Goal: Task Accomplishment & Management: Manage account settings

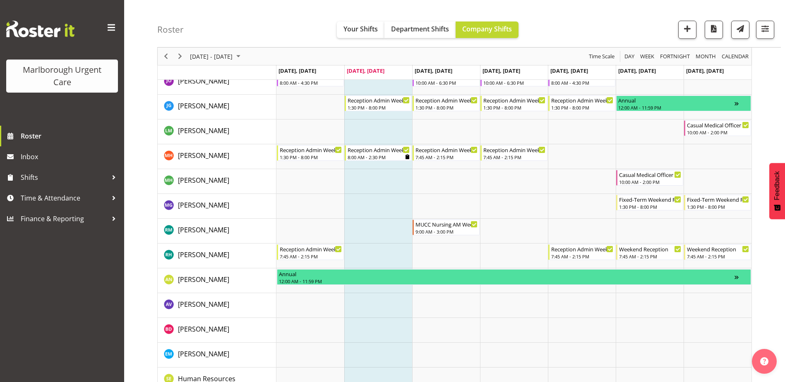
scroll to position [124, 0]
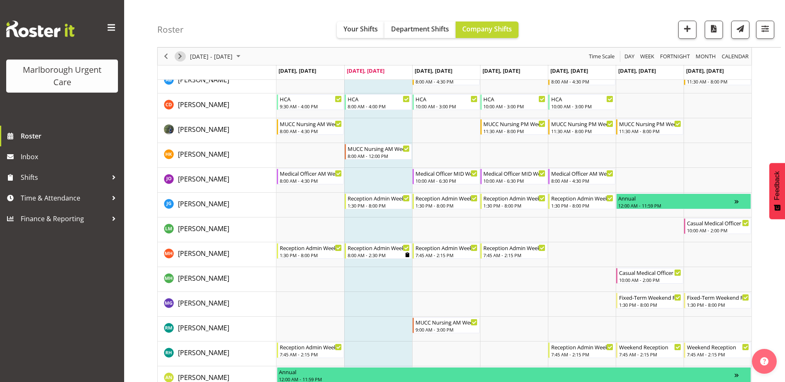
click at [182, 56] on span "Next" at bounding box center [180, 56] width 10 height 10
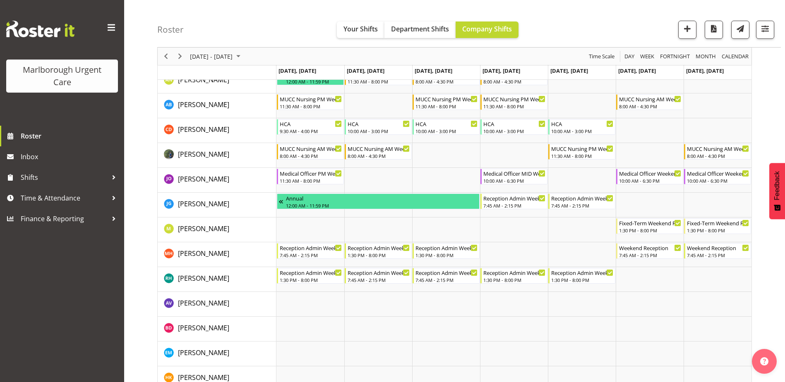
scroll to position [83, 0]
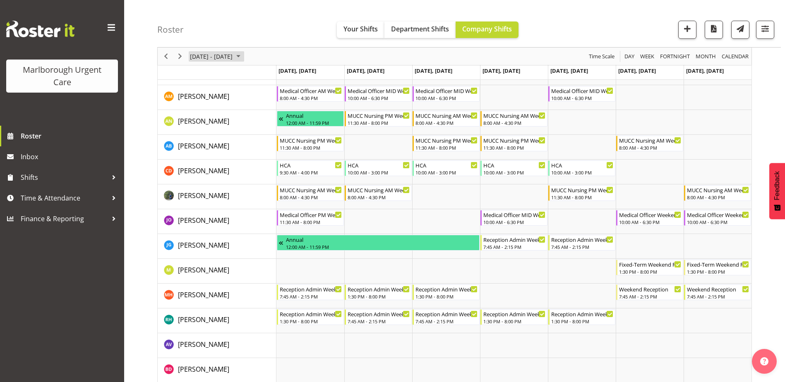
click at [225, 55] on span "September 15 - 21, 2025" at bounding box center [211, 56] width 44 height 10
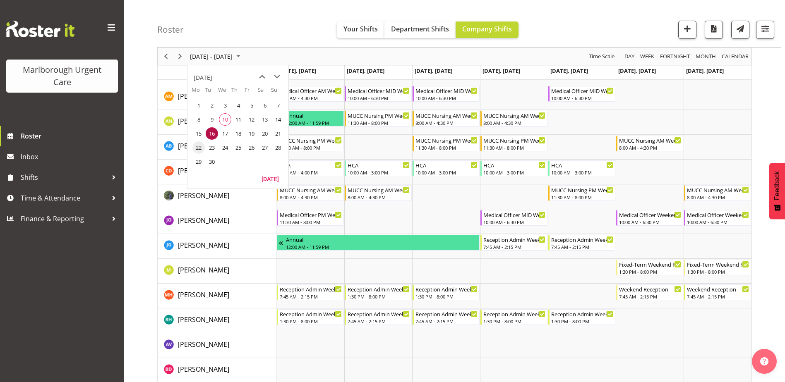
click at [197, 150] on span "22" at bounding box center [198, 147] width 12 height 12
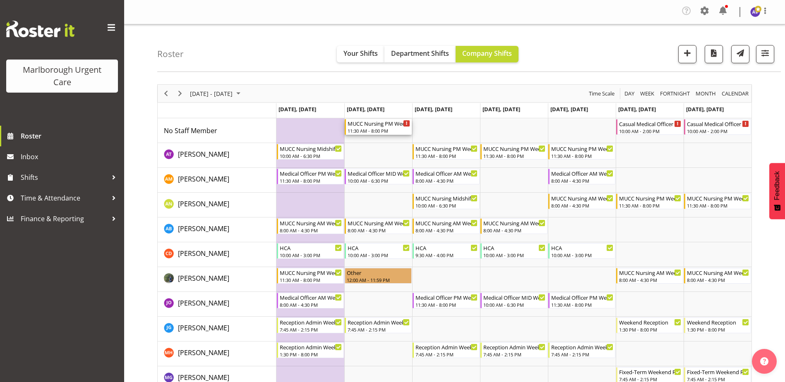
click at [388, 127] on div "MUCC Nursing PM Weekday" at bounding box center [379, 123] width 62 height 8
click at [0, 0] on div at bounding box center [0, 0] width 0 height 0
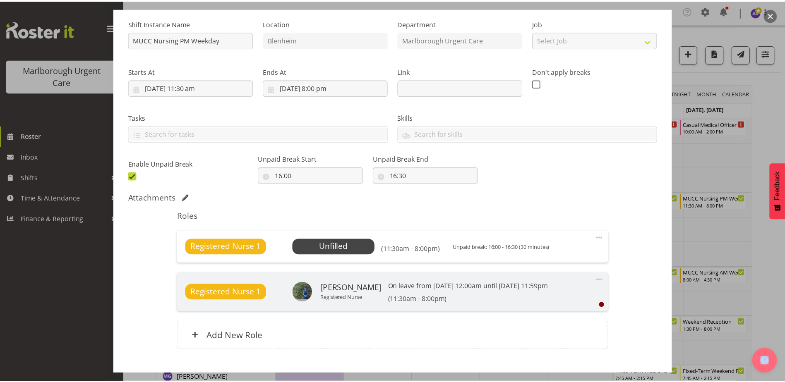
scroll to position [83, 0]
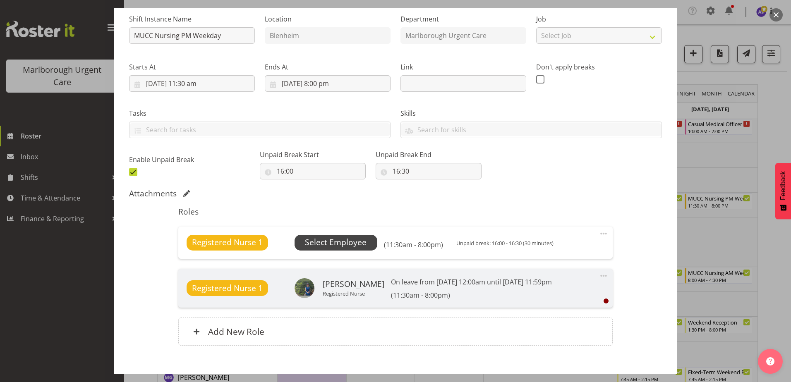
click at [348, 242] on span "Select Employee" at bounding box center [336, 243] width 62 height 12
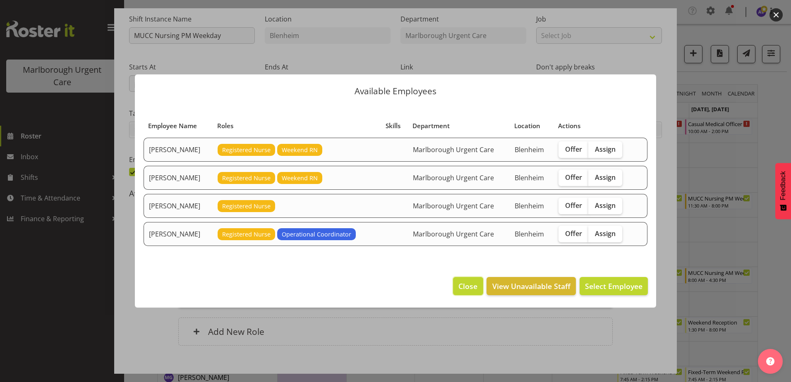
click at [455, 289] on button "Close" at bounding box center [468, 286] width 30 height 18
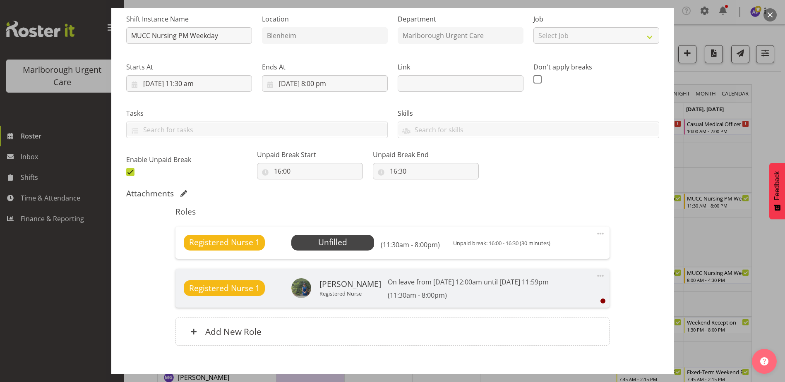
click at [770, 10] on button "button" at bounding box center [769, 14] width 13 height 13
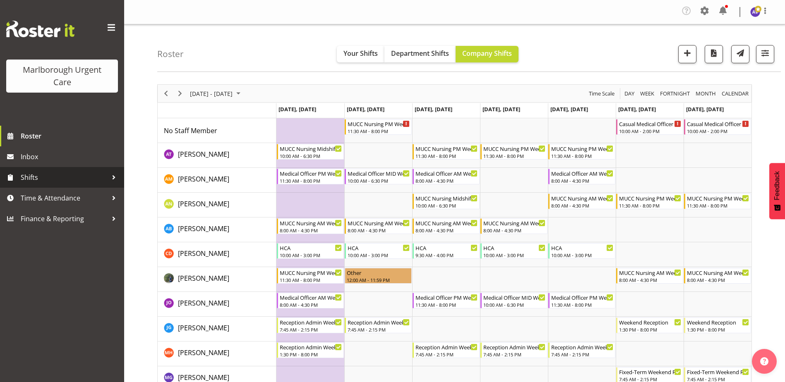
click at [32, 177] on span "Shifts" at bounding box center [64, 177] width 87 height 12
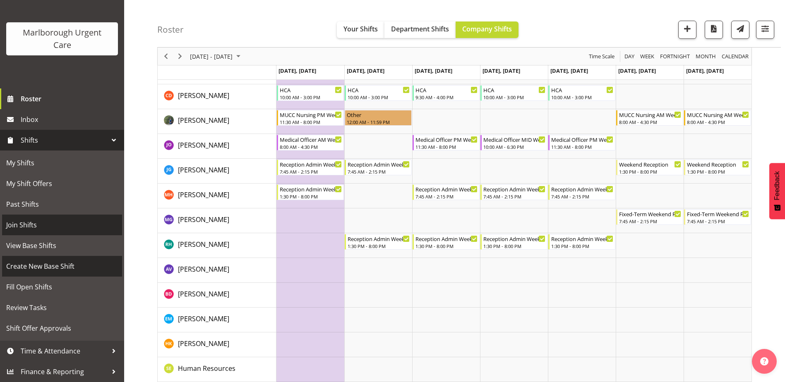
scroll to position [165, 0]
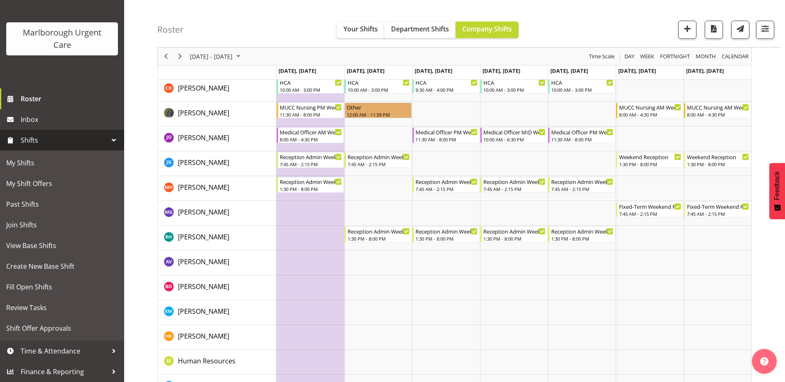
click at [35, 137] on span "Shifts" at bounding box center [64, 140] width 87 height 12
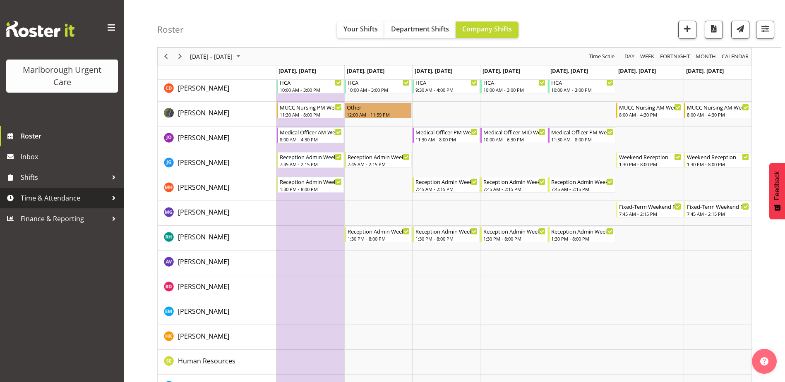
click at [45, 192] on link "Time & Attendance" at bounding box center [62, 198] width 124 height 21
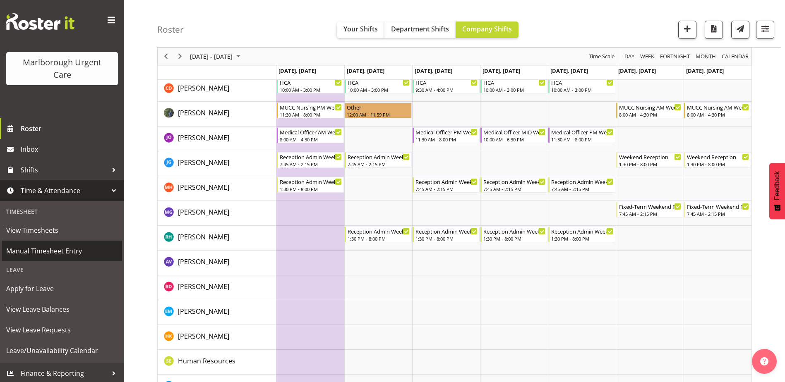
scroll to position [9, 0]
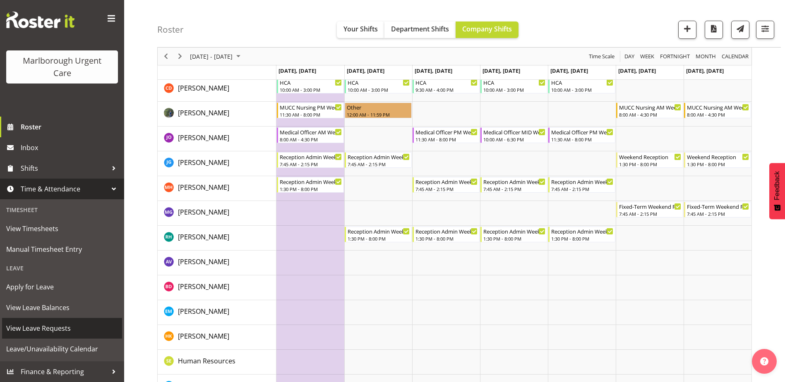
drag, startPoint x: 44, startPoint y: 328, endPoint x: 91, endPoint y: 326, distance: 46.4
click at [45, 328] on span "View Leave Requests" at bounding box center [62, 328] width 112 height 12
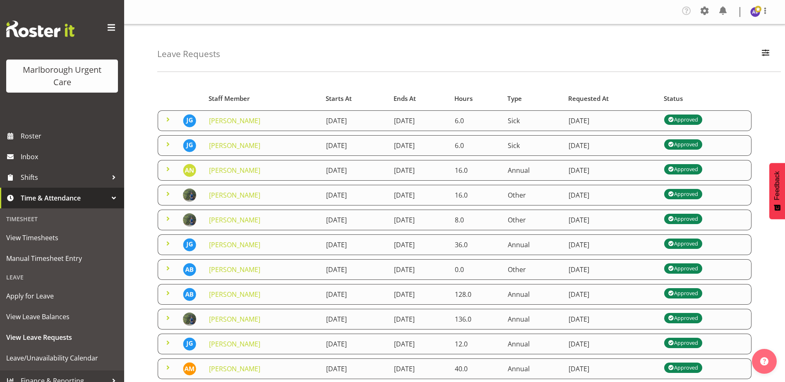
click at [698, 218] on div "Approved" at bounding box center [683, 219] width 30 height 10
click at [233, 223] on link "[PERSON_NAME]" at bounding box center [234, 220] width 51 height 9
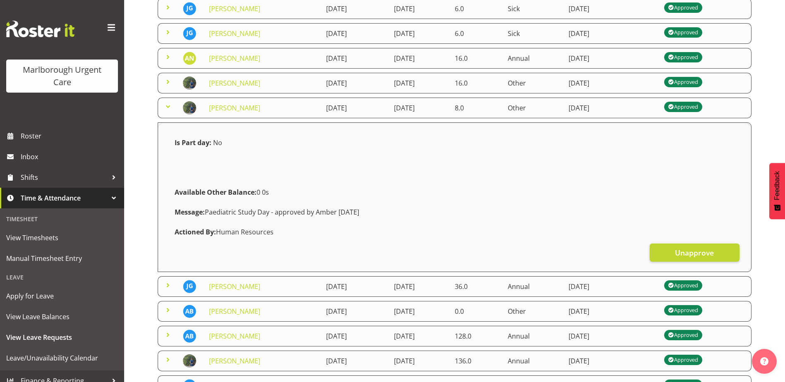
scroll to position [124, 0]
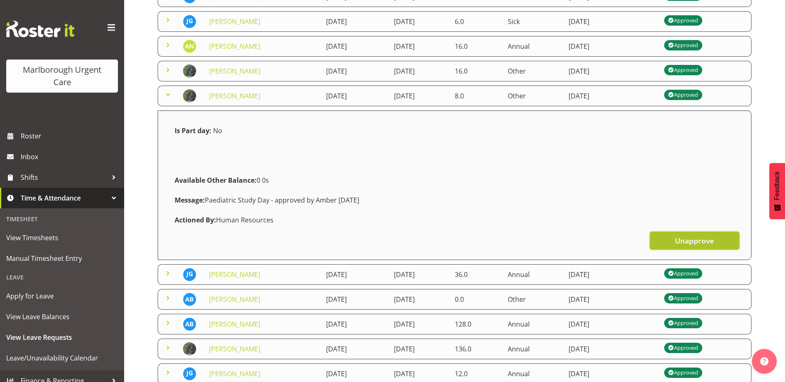
click at [706, 240] on span "Unapprove" at bounding box center [694, 240] width 39 height 11
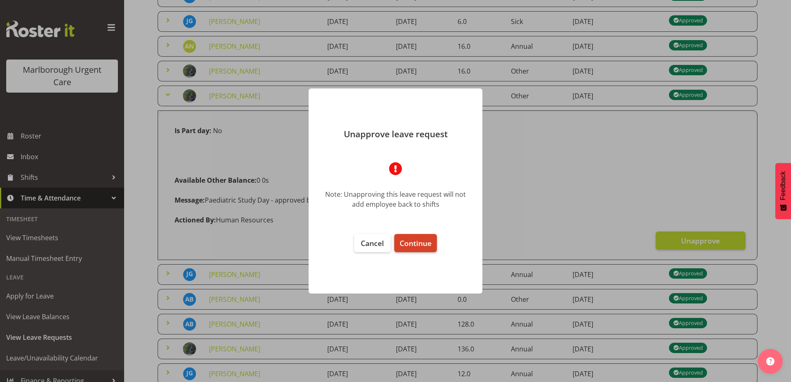
click at [422, 245] on span "Continue" at bounding box center [416, 243] width 32 height 10
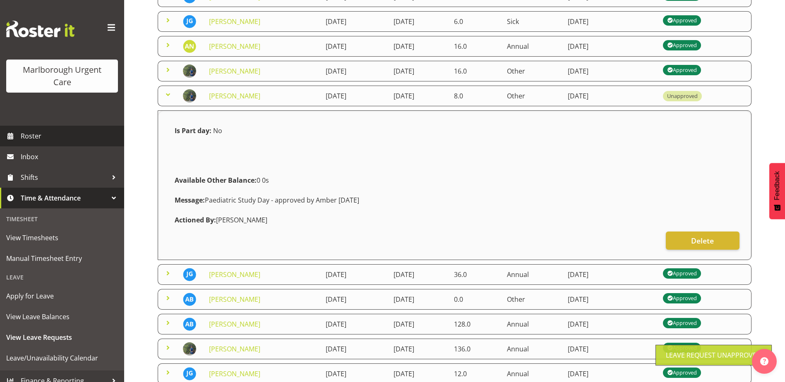
drag, startPoint x: 34, startPoint y: 132, endPoint x: 125, endPoint y: 138, distance: 90.4
click at [34, 132] on span "Roster" at bounding box center [70, 136] width 99 height 12
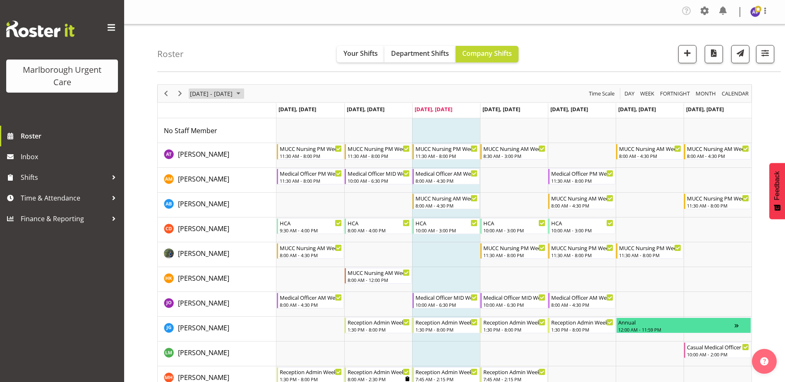
click at [209, 92] on span "September 08 - 14, 2025" at bounding box center [211, 94] width 44 height 10
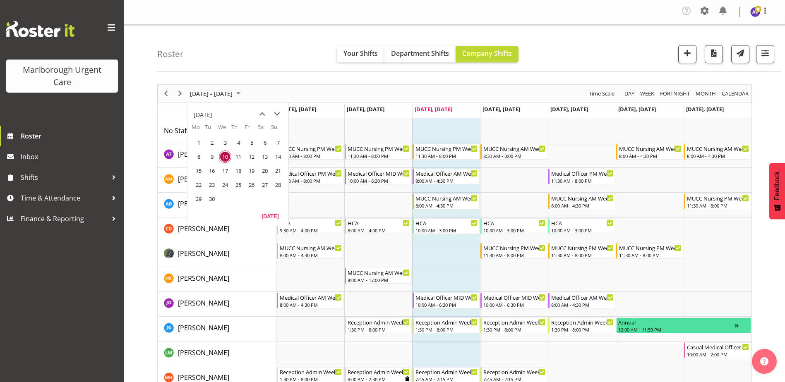
click at [212, 187] on span "23" at bounding box center [212, 185] width 12 height 12
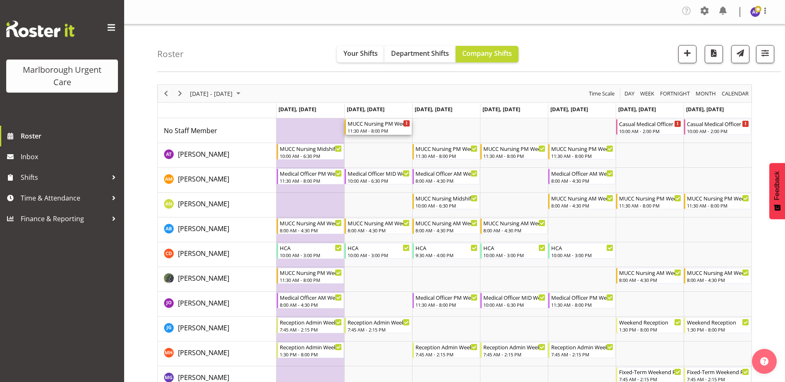
click at [381, 126] on div "MUCC Nursing PM Weekday" at bounding box center [379, 123] width 62 height 8
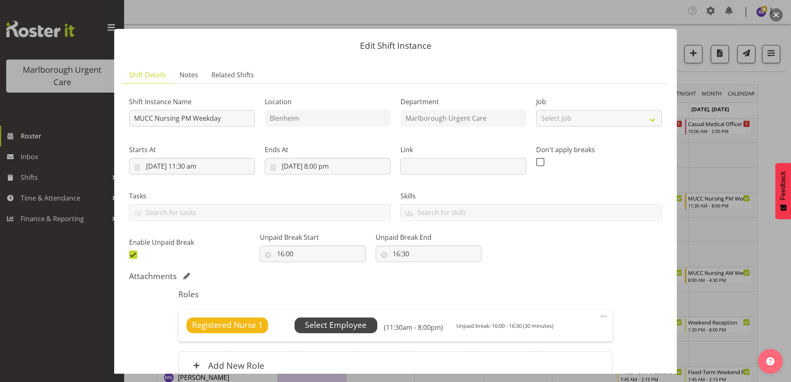
click at [324, 330] on span "Select Employee" at bounding box center [336, 325] width 62 height 12
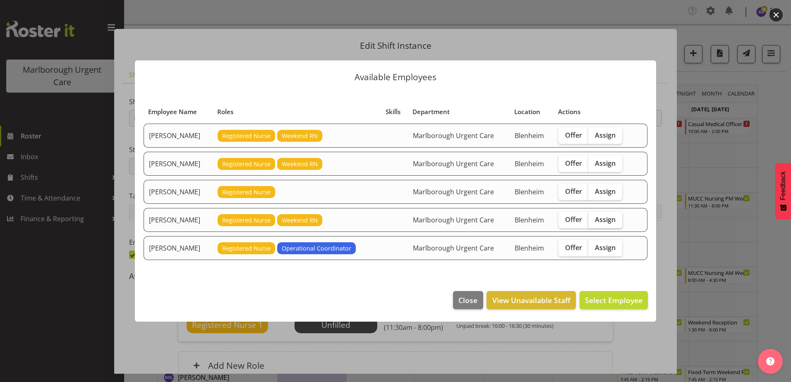
click at [604, 220] on span "Assign" at bounding box center [605, 220] width 21 height 8
click at [594, 220] on input "Assign" at bounding box center [590, 219] width 5 height 5
checkbox input "true"
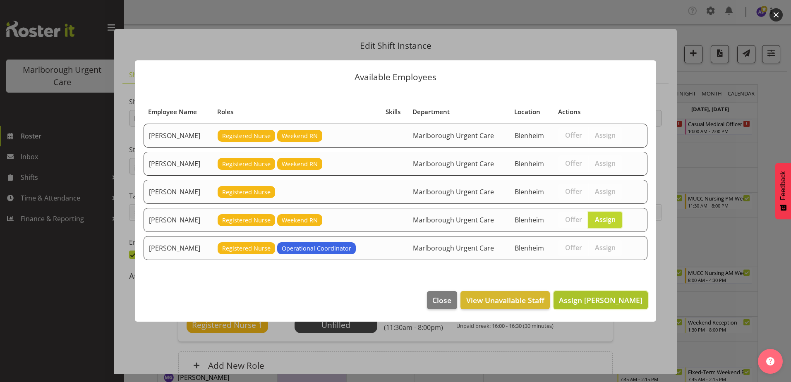
click at [610, 304] on span "Assign Gloria Varghese" at bounding box center [601, 300] width 84 height 10
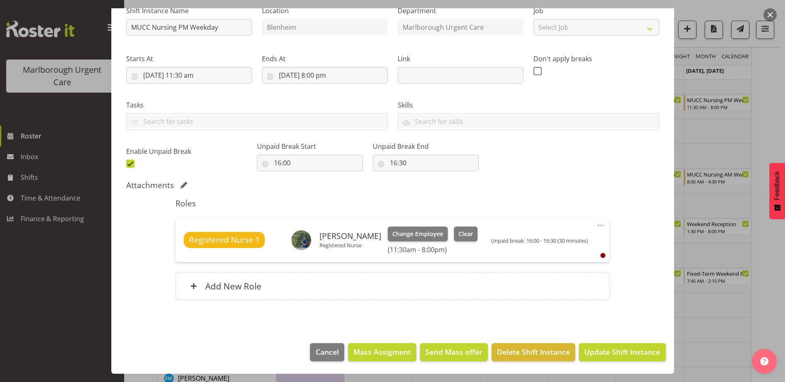
scroll to position [207, 0]
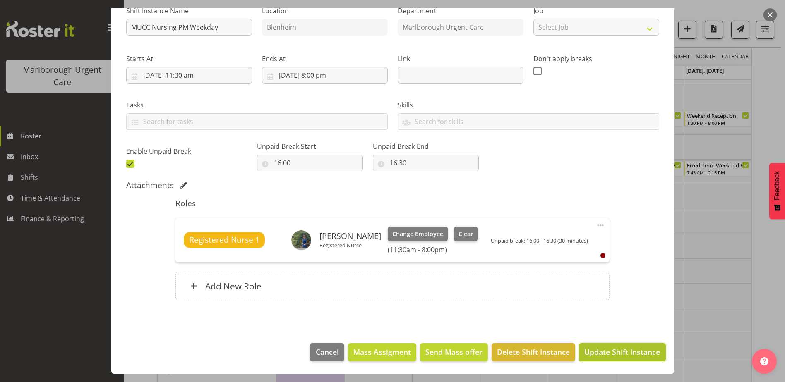
click at [612, 353] on span "Update Shift Instance" at bounding box center [622, 352] width 76 height 11
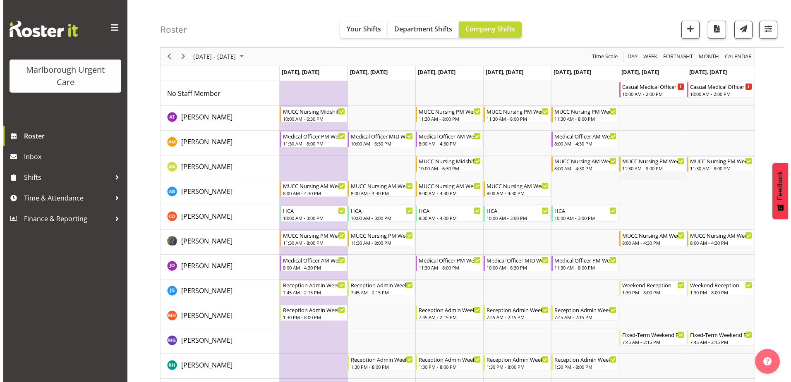
scroll to position [0, 0]
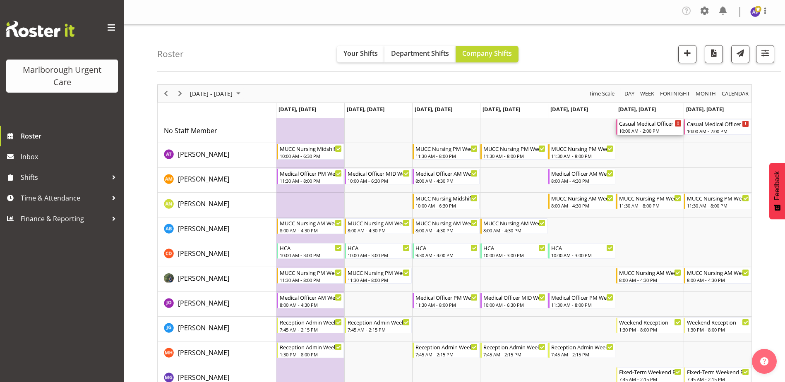
click at [641, 126] on div "Casual Medical Officer Weekend" at bounding box center [650, 123] width 62 height 8
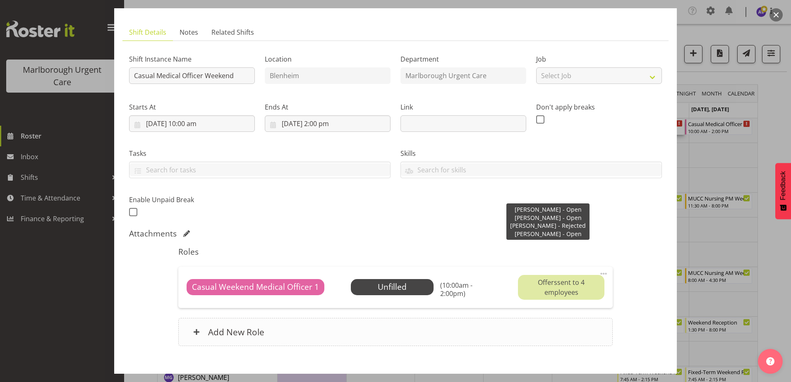
scroll to position [83, 0]
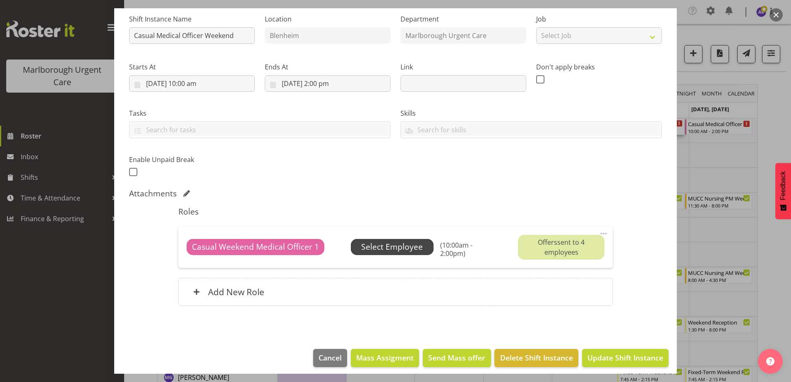
click at [394, 244] on span "Select Employee" at bounding box center [392, 247] width 62 height 12
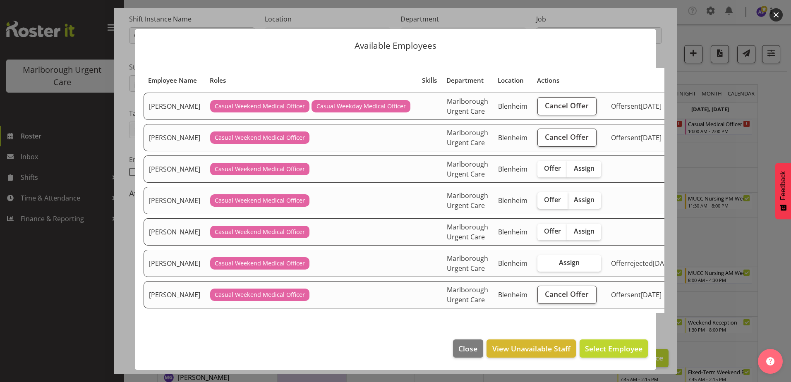
click at [544, 204] on span "Offer" at bounding box center [552, 200] width 17 height 8
click at [543, 203] on input "Offer" at bounding box center [539, 199] width 5 height 5
checkbox input "true"
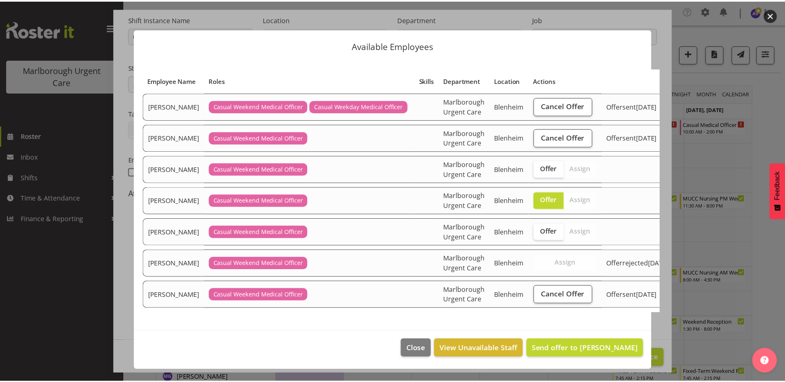
scroll to position [55, 0]
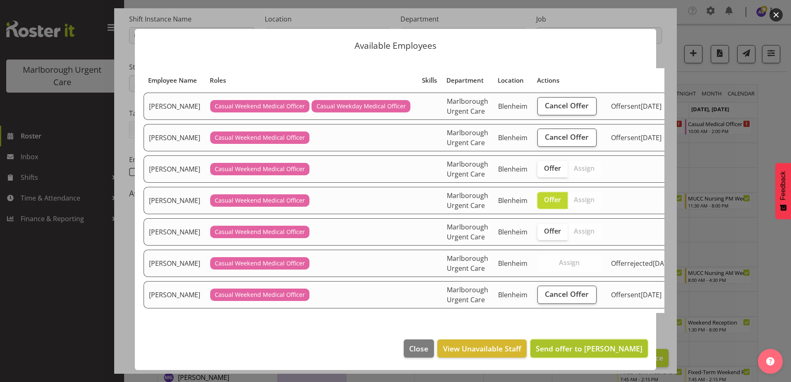
click at [573, 351] on span "Send offer to Luqman Mohd Jani" at bounding box center [589, 349] width 107 height 10
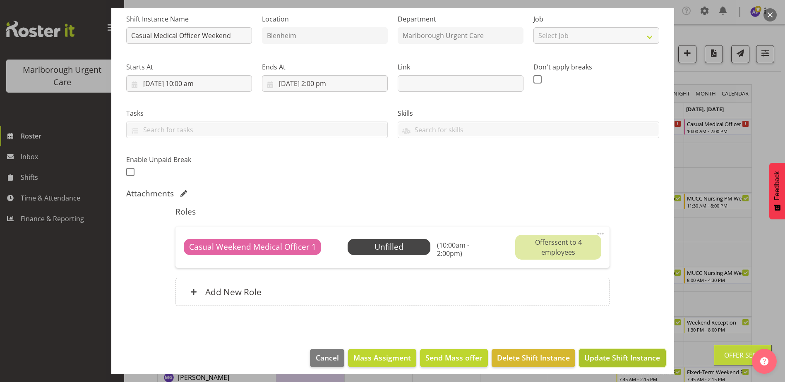
click at [611, 357] on span "Update Shift Instance" at bounding box center [622, 357] width 76 height 11
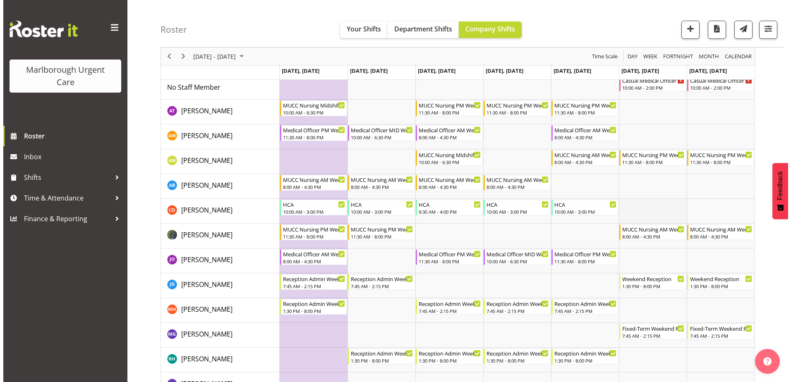
scroll to position [0, 0]
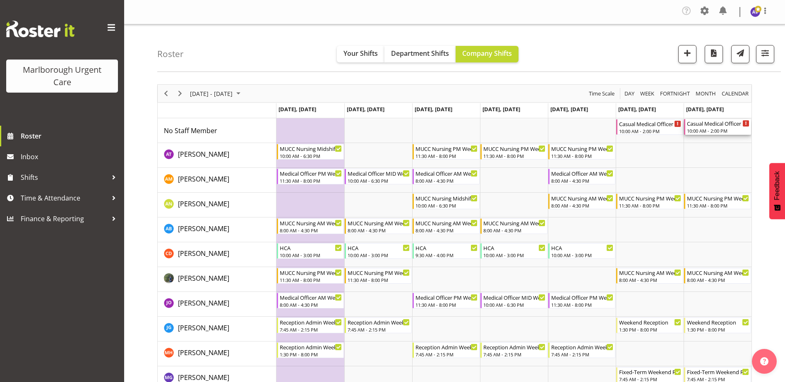
click at [704, 120] on div "Casual Medical Officer Weekend" at bounding box center [718, 123] width 62 height 8
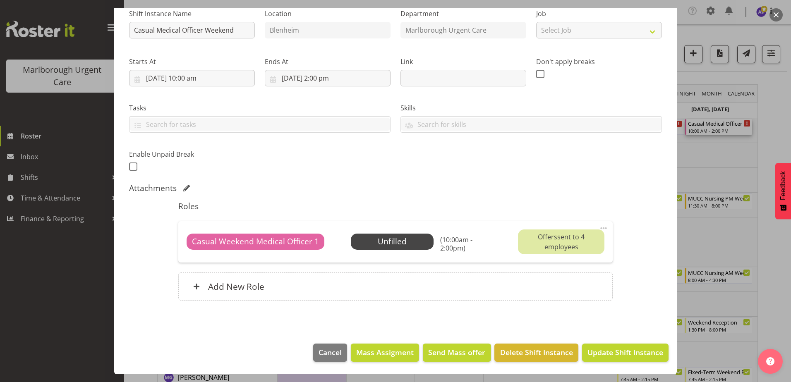
scroll to position [89, 0]
click at [405, 241] on span "Select Employee" at bounding box center [392, 241] width 62 height 12
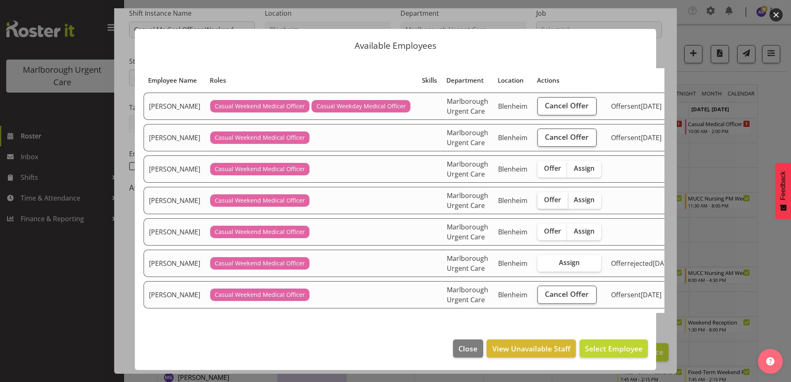
click at [549, 204] on span "Offer" at bounding box center [552, 200] width 17 height 8
click at [543, 203] on input "Offer" at bounding box center [539, 199] width 5 height 5
checkbox input "true"
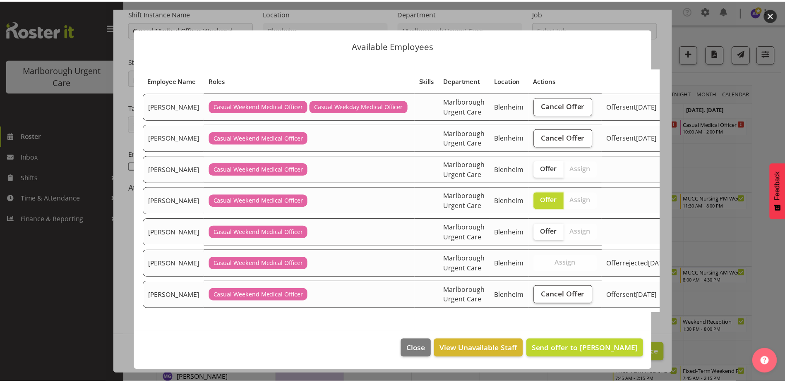
scroll to position [55, 0]
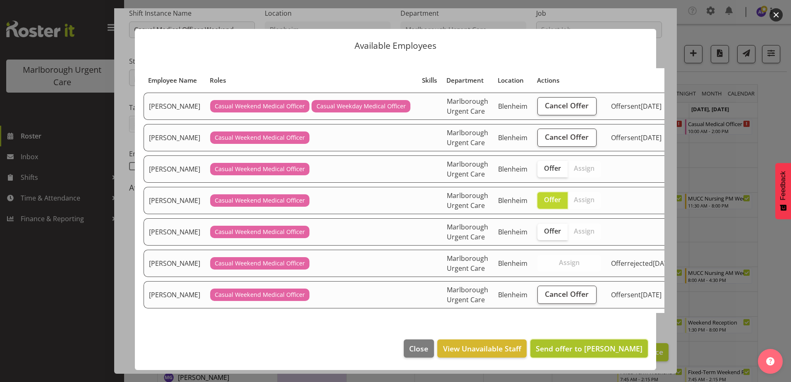
click at [583, 354] on span "Send offer to Luqman Mohd Jani" at bounding box center [589, 349] width 107 height 10
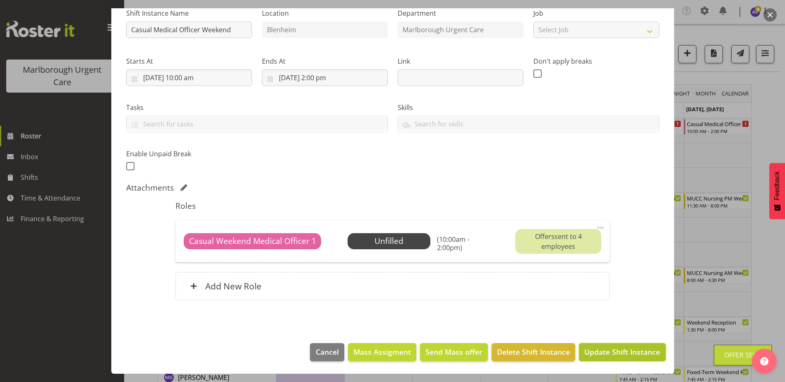
click at [612, 353] on span "Update Shift Instance" at bounding box center [622, 352] width 76 height 11
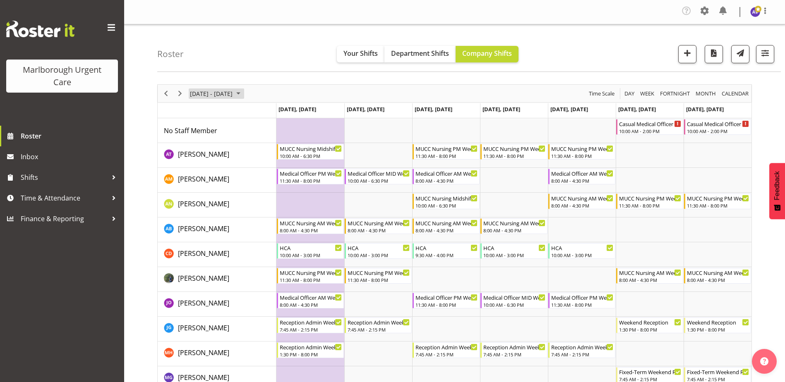
click at [225, 94] on span "September 22 - 28, 2025" at bounding box center [211, 94] width 44 height 10
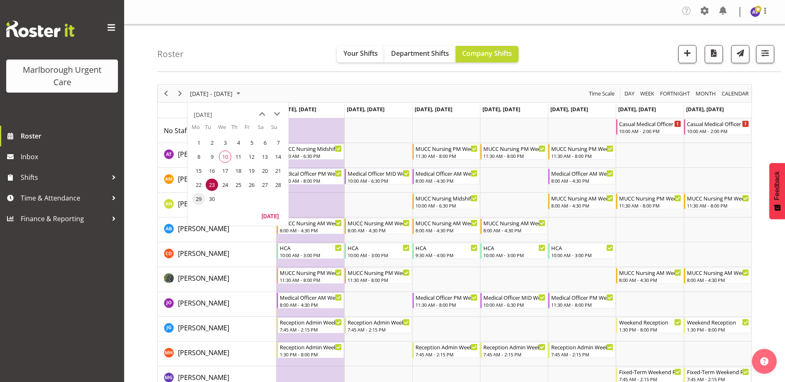
click at [196, 199] on span "29" at bounding box center [198, 199] width 12 height 12
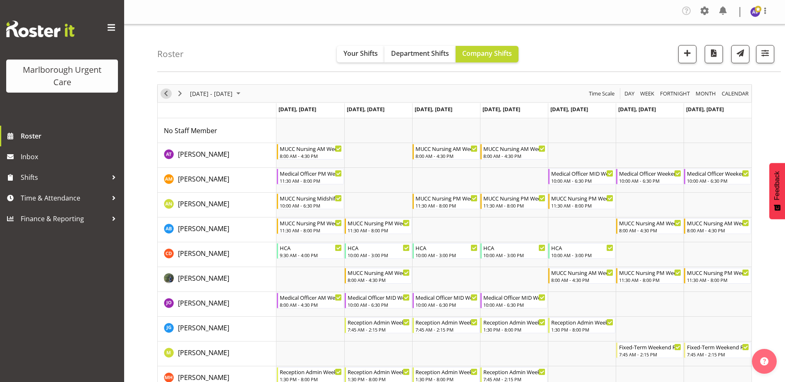
click at [171, 94] on button "Previous" at bounding box center [166, 94] width 11 height 10
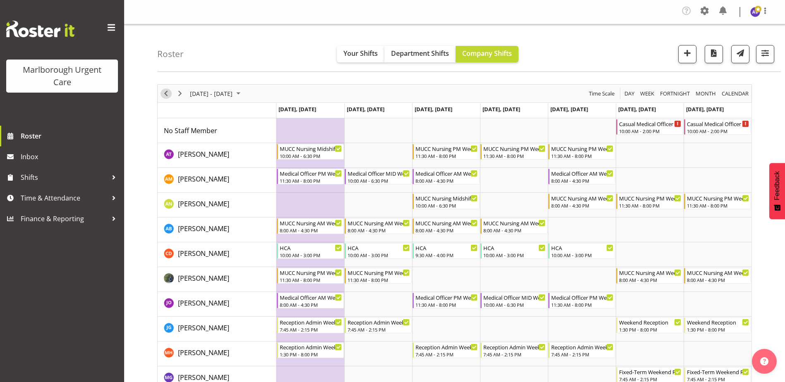
click at [167, 94] on span "Previous" at bounding box center [166, 94] width 10 height 10
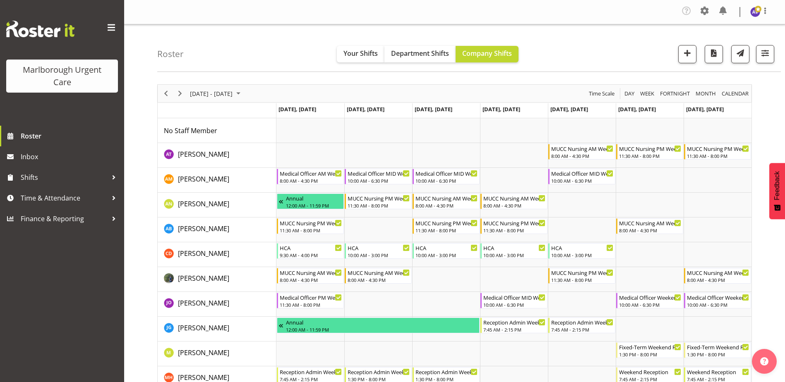
click at [223, 94] on span "September 15 - 21, 2025" at bounding box center [211, 94] width 44 height 10
click at [227, 155] on span "10" at bounding box center [225, 157] width 12 height 12
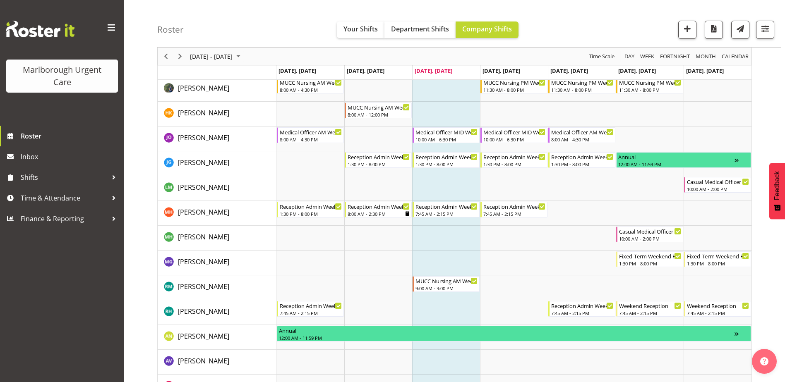
scroll to position [124, 0]
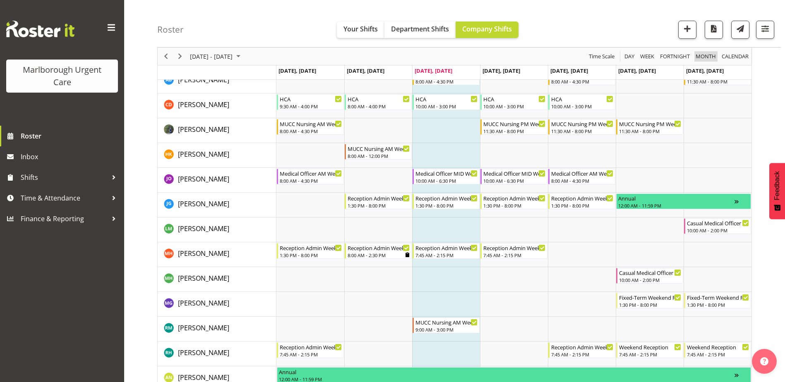
click at [705, 53] on span "Month" at bounding box center [706, 56] width 22 height 10
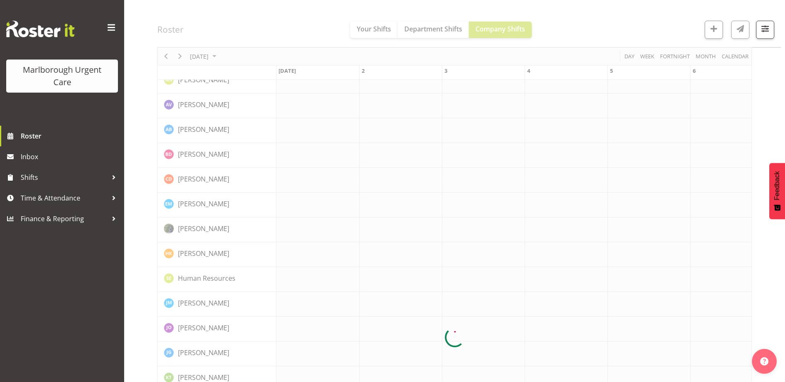
scroll to position [0, 0]
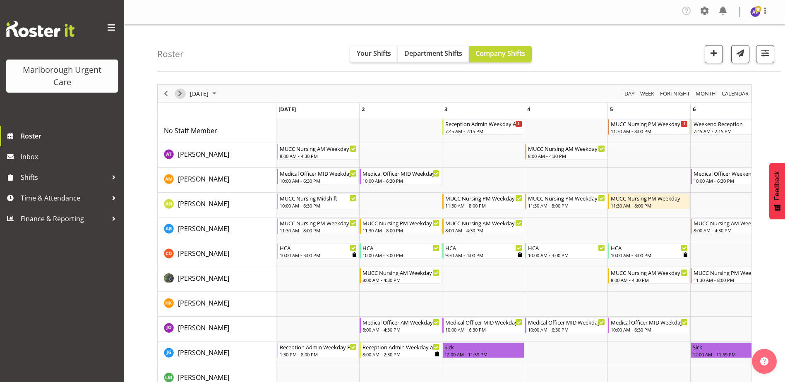
click at [184, 94] on span "Next" at bounding box center [180, 94] width 10 height 10
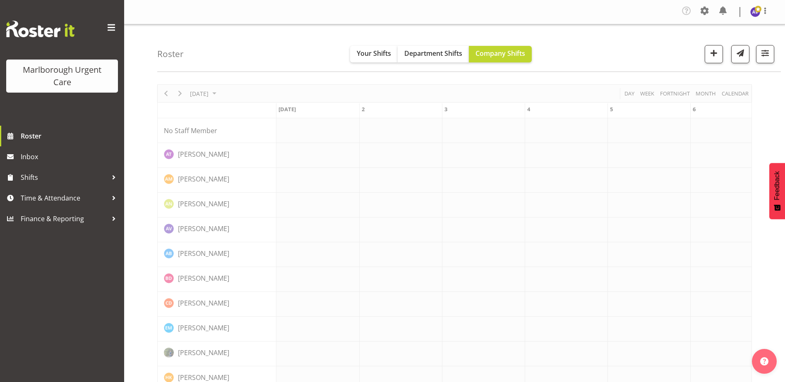
scroll to position [0, 745]
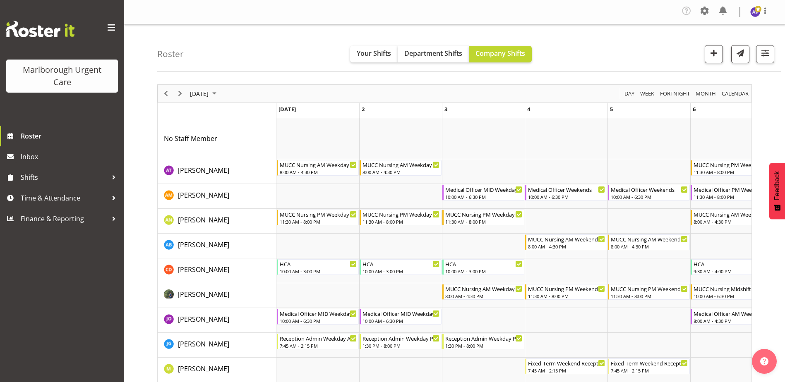
scroll to position [0, 745]
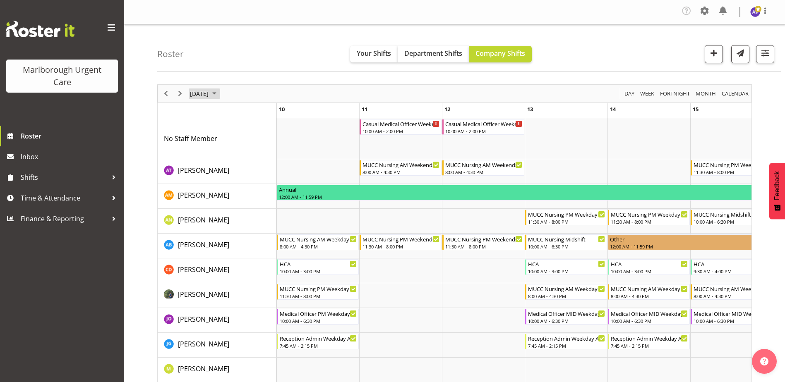
click at [209, 89] on span "October 2025" at bounding box center [199, 94] width 20 height 10
drag, startPoint x: 196, startPoint y: 190, endPoint x: 270, endPoint y: 182, distance: 74.1
click at [197, 189] on span "Sep" at bounding box center [203, 186] width 19 height 19
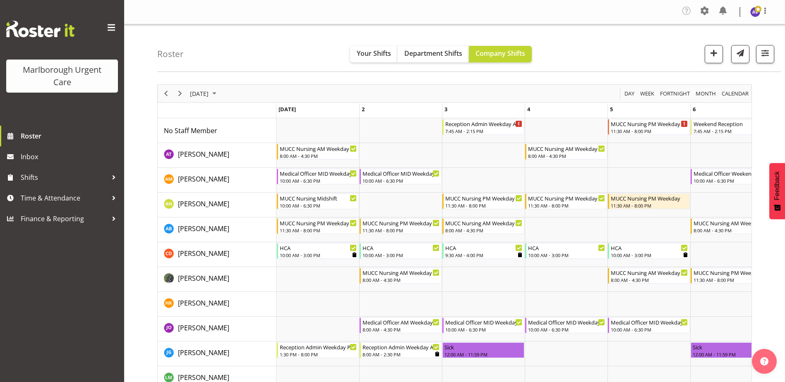
scroll to position [0, 745]
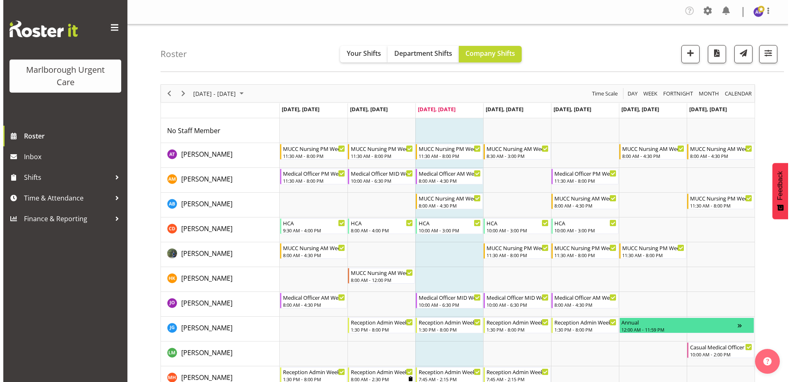
scroll to position [41, 0]
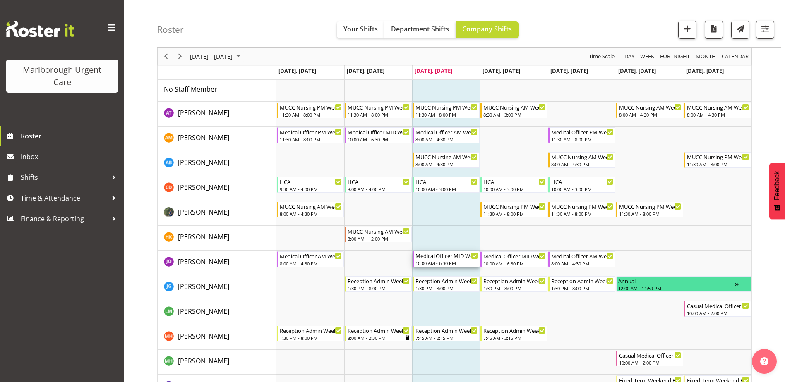
click at [455, 258] on div "Medical Officer MID Weekday" at bounding box center [446, 256] width 62 height 8
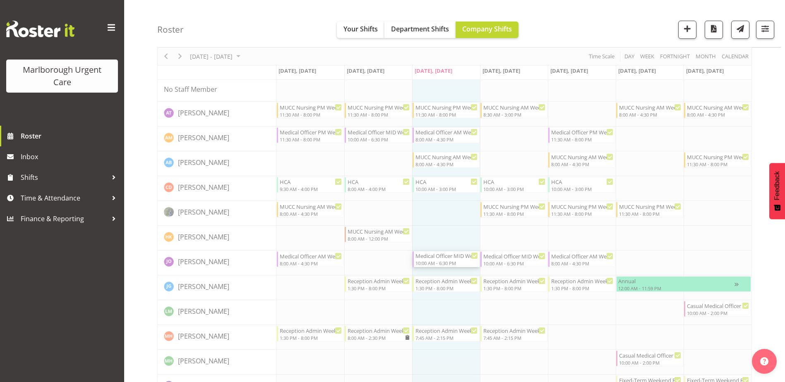
select select "8"
select select "2025"
select select "10"
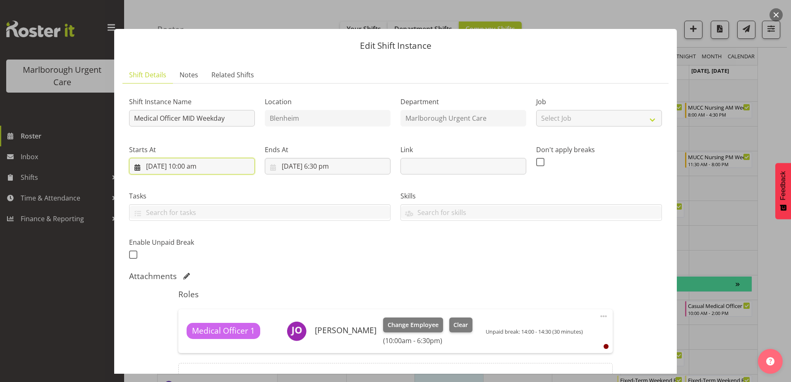
click at [204, 165] on input "10/09/2025, 10:00 am" at bounding box center [192, 166] width 126 height 17
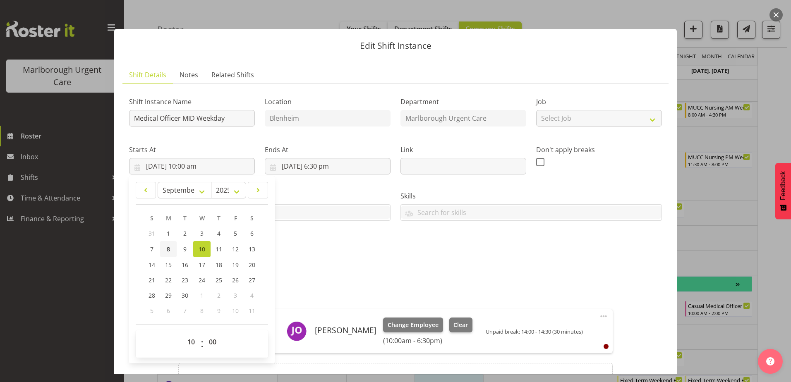
click at [170, 248] on link "8" at bounding box center [168, 249] width 17 height 16
click at [205, 247] on link "10" at bounding box center [201, 249] width 17 height 16
type input "10/09/2025, 10:00 am"
click at [327, 188] on div "Tasks Privacy 101 Health 101 APC Renewal Copy Te Tiriti o Waitagni HDC Code of …" at bounding box center [259, 203] width 271 height 46
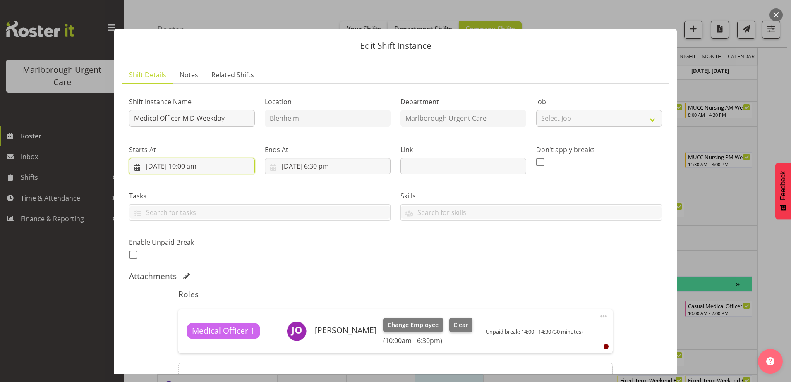
click at [210, 167] on input "10/09/2025, 10:00 am" at bounding box center [192, 166] width 126 height 17
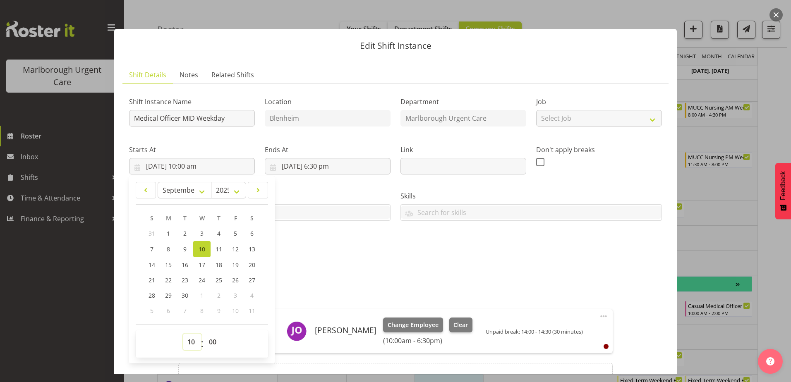
click at [190, 346] on select "00 01 02 03 04 05 06 07 08 09 10 11 12 13 14 15 16 17 18 19 20 21 22 23" at bounding box center [192, 342] width 19 height 17
select select "8"
click at [183, 334] on select "00 01 02 03 04 05 06 07 08 09 10 11 12 13 14 15 16 17 18 19 20 21 22 23" at bounding box center [192, 342] width 19 height 17
type input "10/09/2025, 8:00 am"
click at [328, 187] on div "Tasks Privacy 101 Health 101 APC Renewal Copy Te Tiriti o Waitagni HDC Code of …" at bounding box center [259, 203] width 271 height 46
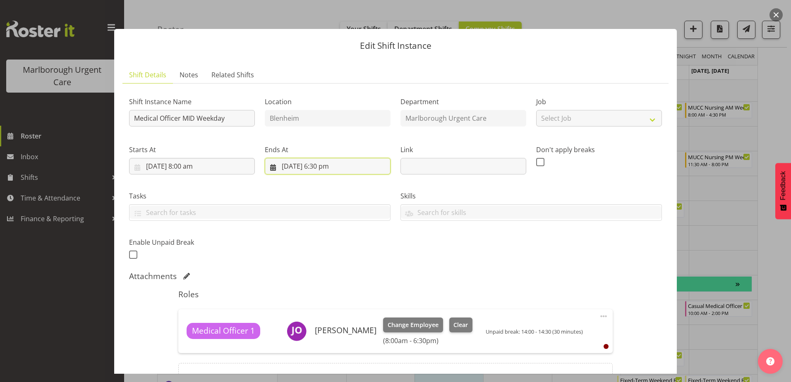
click at [332, 167] on input "10/09/2025, 6:30 pm" at bounding box center [328, 166] width 126 height 17
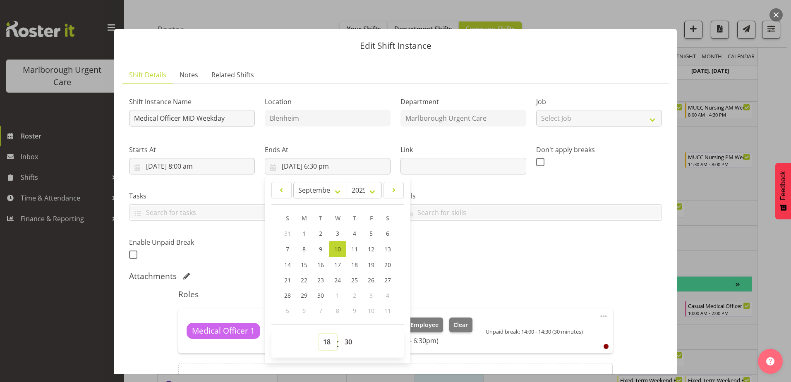
click at [326, 343] on select "00 01 02 03 04 05 06 07 08 09 10 11 12 13 14 15 16 17 18 19 20 21 22 23" at bounding box center [328, 342] width 19 height 17
select select "16"
click at [319, 334] on select "00 01 02 03 04 05 06 07 08 09 10 11 12 13 14 15 16 17 18 19 20 21 22 23" at bounding box center [328, 342] width 19 height 17
type input "10/09/2025, 4:30 pm"
click at [472, 256] on div "Shift Instance Name Medical Officer MID Weekday Location Blenheim Department Ma…" at bounding box center [395, 175] width 543 height 181
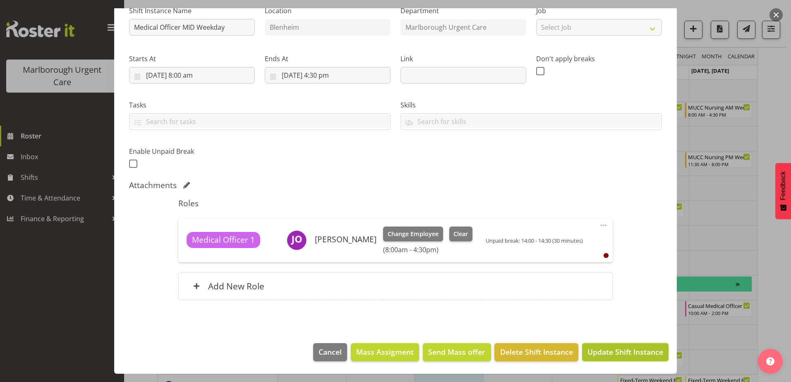
click at [604, 349] on span "Update Shift Instance" at bounding box center [625, 352] width 76 height 11
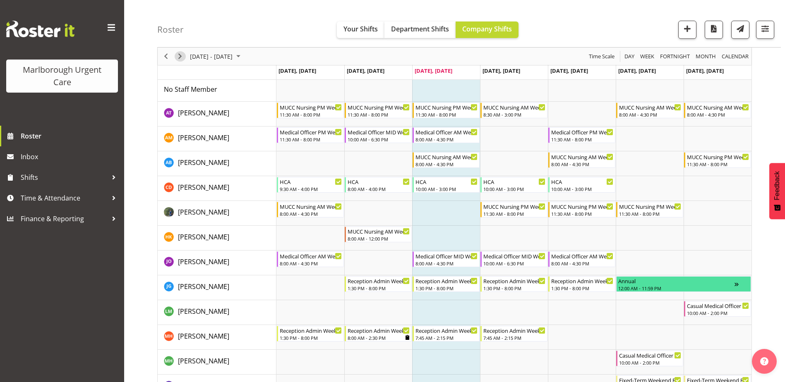
click at [178, 58] on span "Next" at bounding box center [180, 56] width 10 height 10
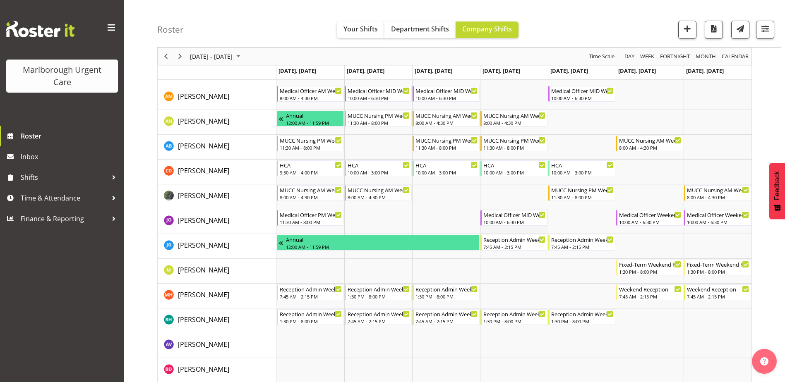
scroll to position [41, 0]
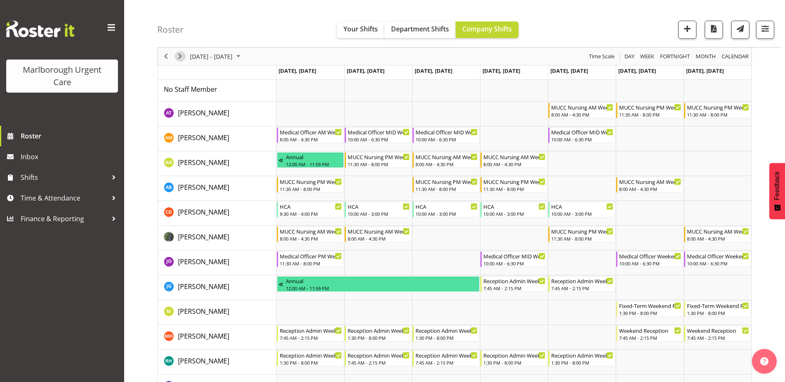
click at [179, 54] on span "Next" at bounding box center [180, 56] width 10 height 10
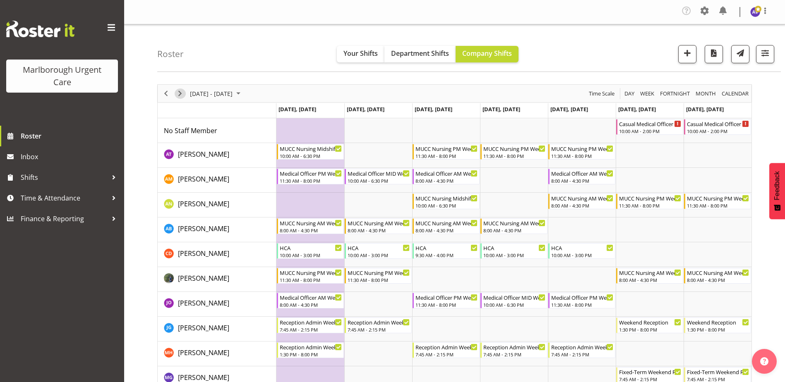
click at [179, 93] on span "Next" at bounding box center [180, 94] width 10 height 10
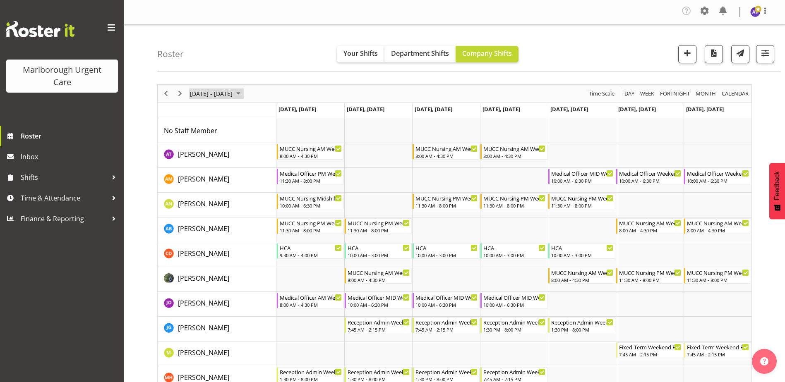
click at [206, 96] on span "Sep 29 - Oct 05, 2025" at bounding box center [211, 94] width 44 height 10
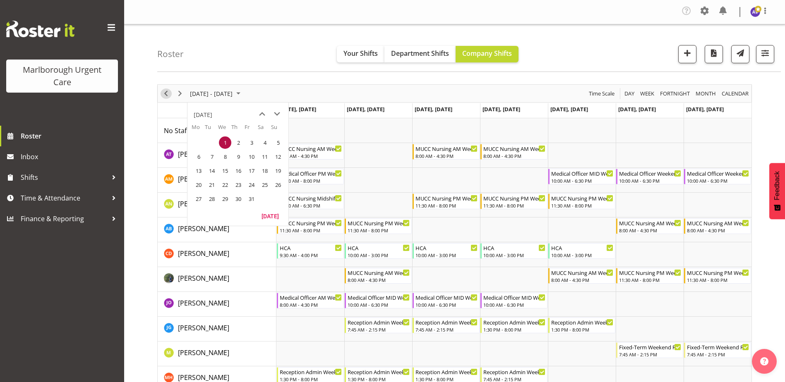
click at [168, 93] on span "Previous" at bounding box center [166, 94] width 10 height 10
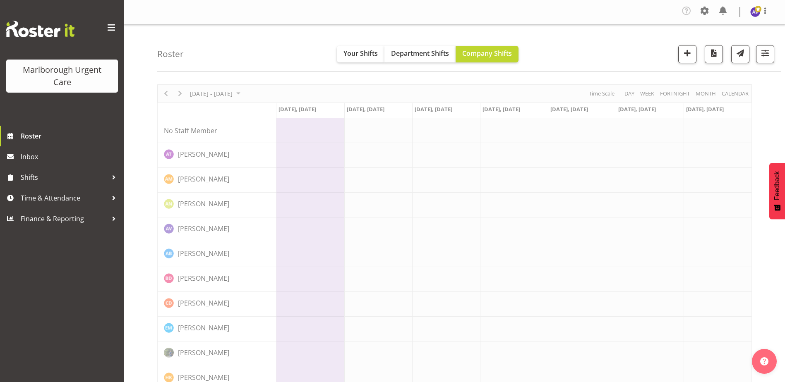
drag, startPoint x: 158, startPoint y: 92, endPoint x: 182, endPoint y: 96, distance: 24.6
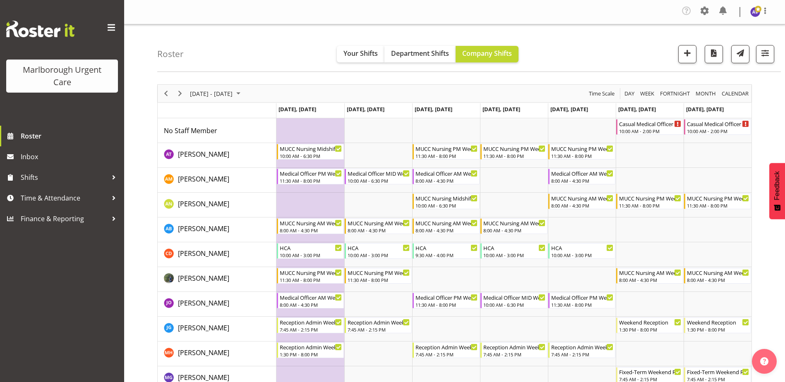
click at [211, 94] on span "September 22 - 28, 2025" at bounding box center [211, 94] width 44 height 10
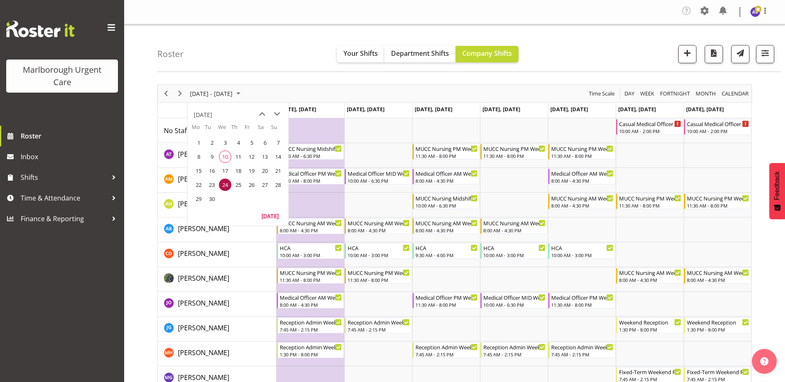
click at [223, 154] on span "10" at bounding box center [225, 157] width 12 height 12
